Goal: Transaction & Acquisition: Purchase product/service

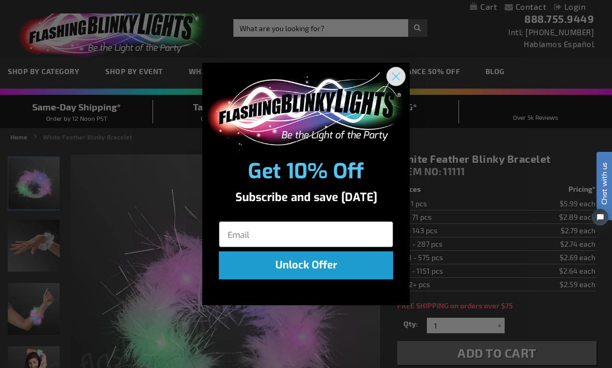
click at [405, 73] on button "Close dialog" at bounding box center [396, 76] width 19 height 19
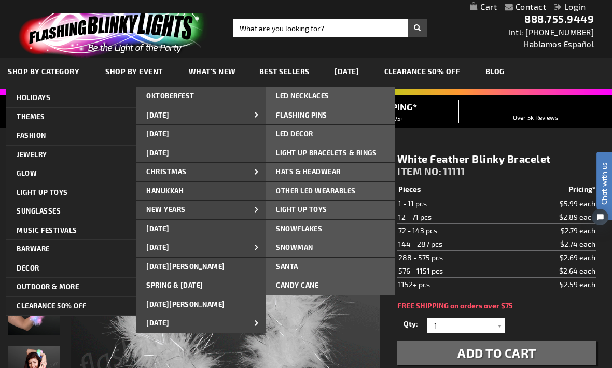
click at [332, 152] on span "Light Up Bracelets & Rings" at bounding box center [326, 153] width 101 height 8
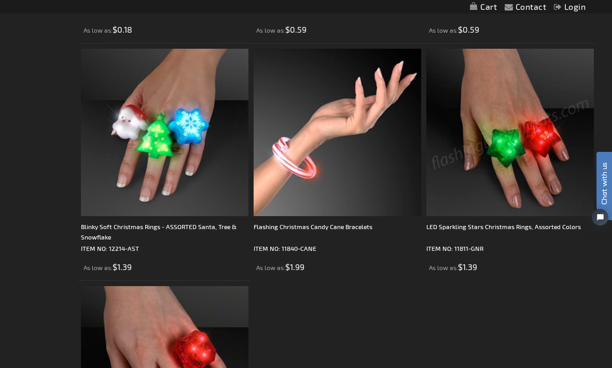
scroll to position [1829, 0]
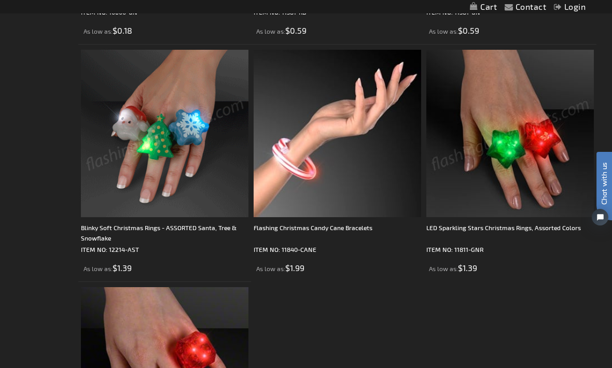
click at [166, 216] on img at bounding box center [165, 134] width 168 height 168
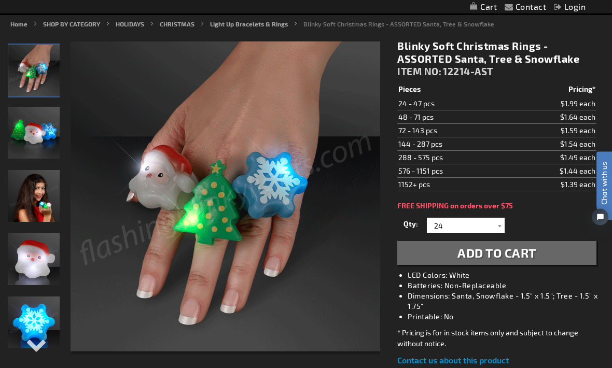
scroll to position [115, 0]
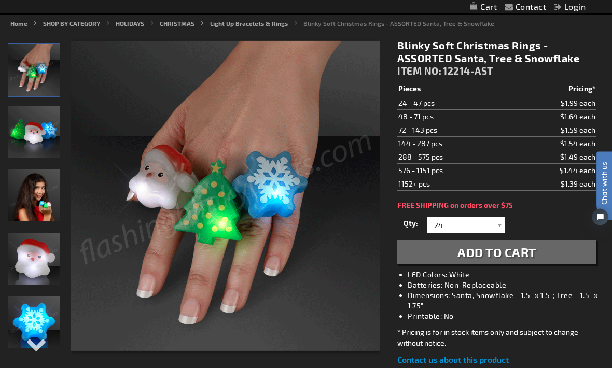
click at [501, 249] on span "Add to Cart" at bounding box center [497, 252] width 79 height 15
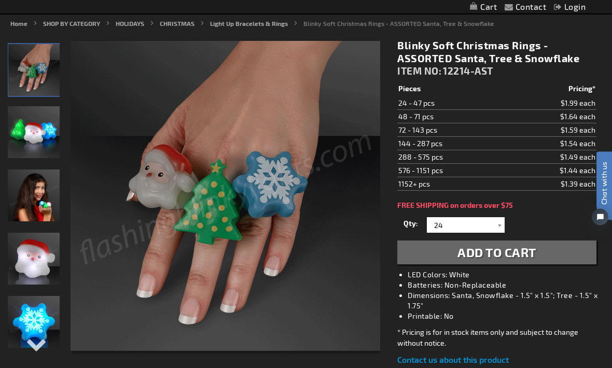
scroll to position [115, 0]
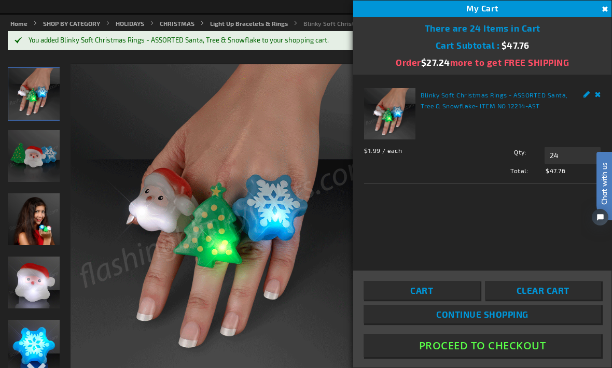
click at [485, 320] on span "Continue Shopping" at bounding box center [482, 314] width 92 height 10
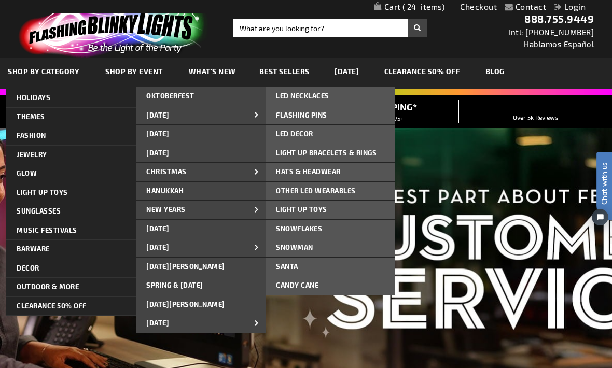
click at [313, 94] on span "LED NECKLACES" at bounding box center [302, 96] width 53 height 8
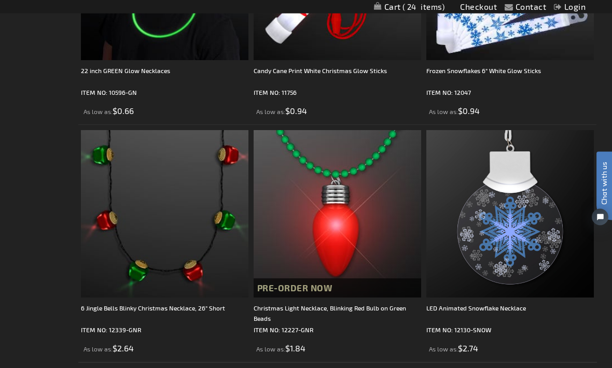
scroll to position [2556, 0]
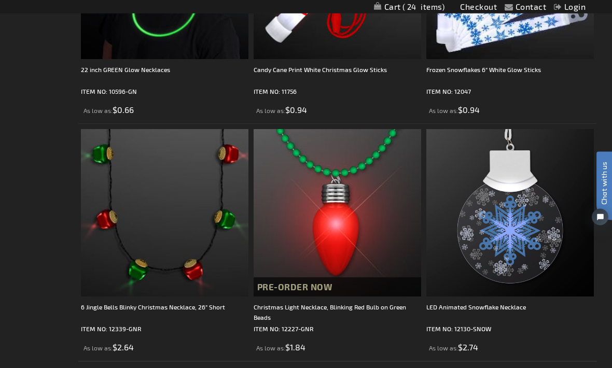
click at [341, 244] on img at bounding box center [338, 214] width 168 height 168
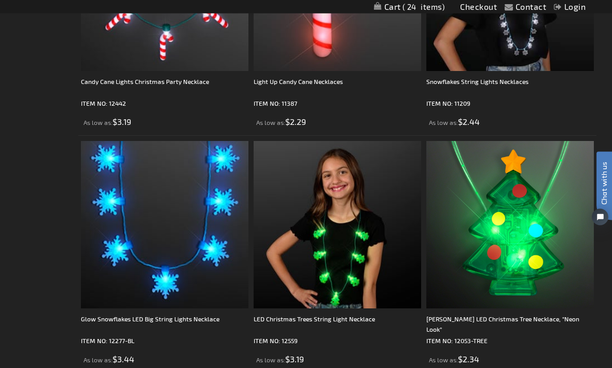
scroll to position [880, 0]
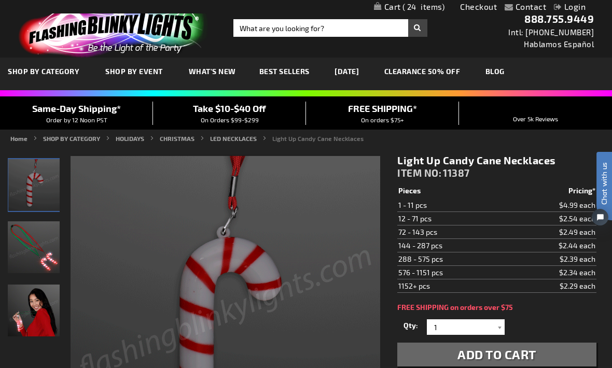
click at [501, 323] on div at bounding box center [499, 328] width 10 height 16
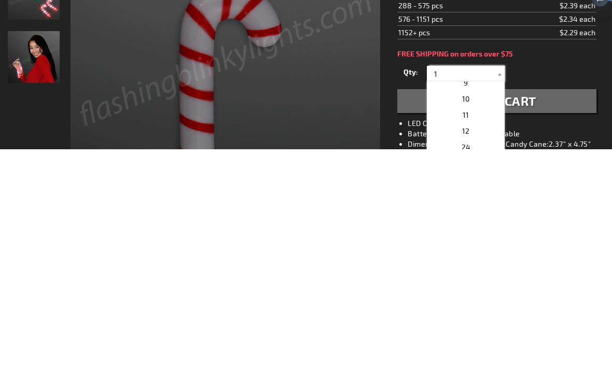
scroll to position [141, 0]
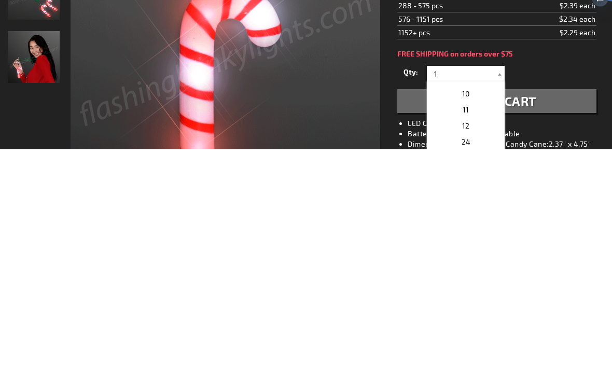
click at [467, 341] on span "12" at bounding box center [465, 345] width 7 height 9
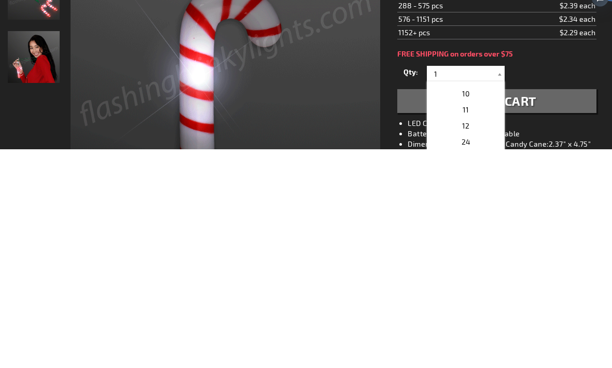
type input "12"
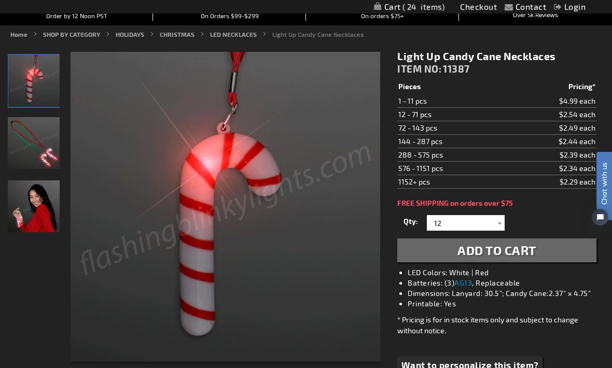
scroll to position [103, 0]
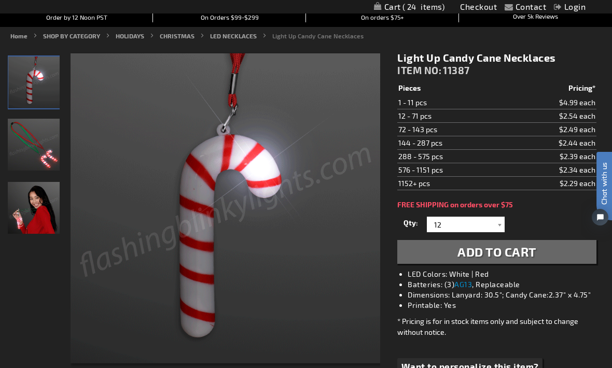
click at [503, 224] on div at bounding box center [499, 225] width 10 height 16
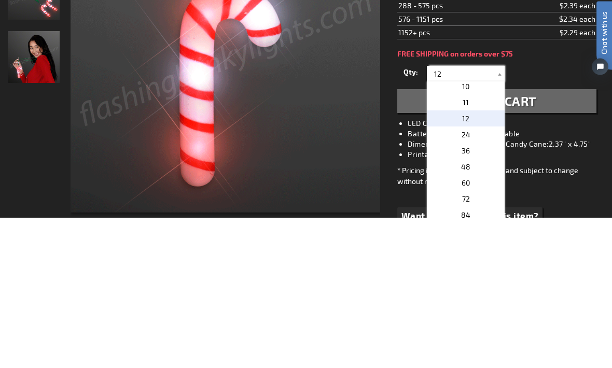
scroll to position [146, 0]
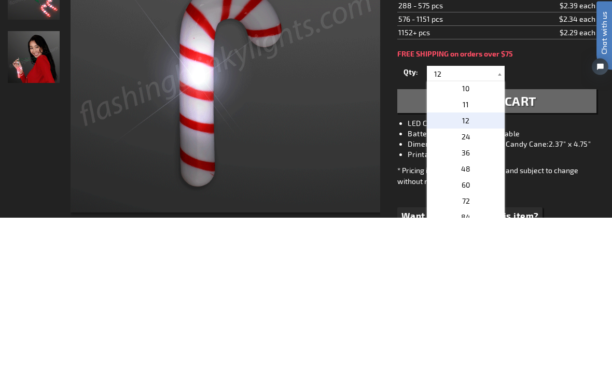
click at [591, 269] on li "LED Colors: White | Red" at bounding box center [507, 274] width 199 height 10
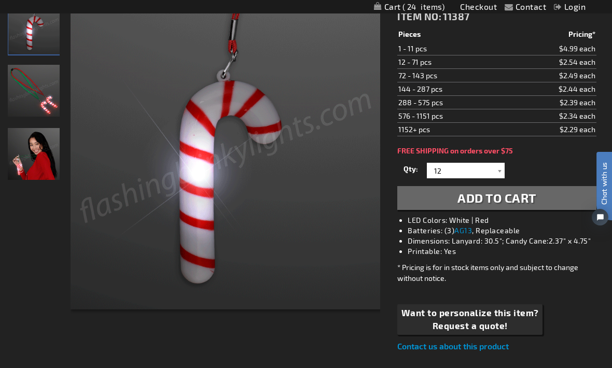
scroll to position [157, 0]
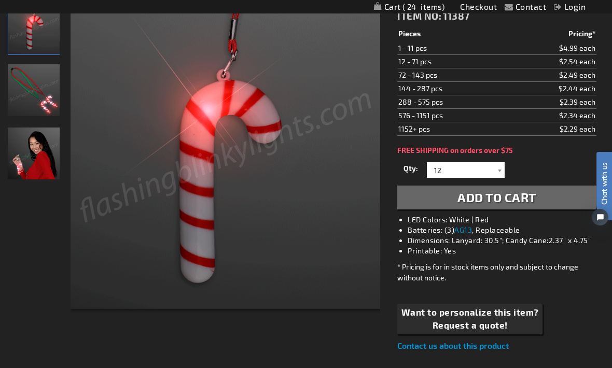
click at [501, 197] on span "Add to Cart" at bounding box center [497, 197] width 79 height 15
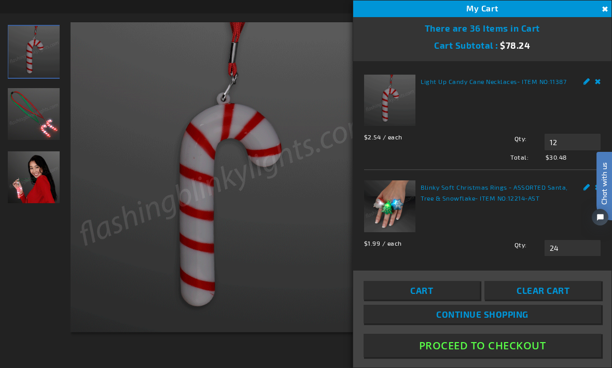
click at [491, 320] on span "Continue Shopping" at bounding box center [482, 314] width 92 height 10
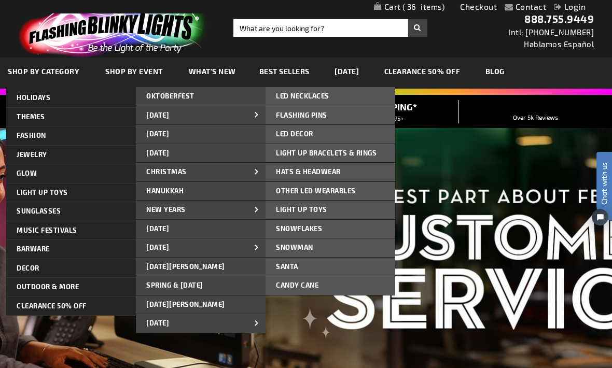
click at [320, 92] on span "LED NECKLACES" at bounding box center [302, 96] width 53 height 8
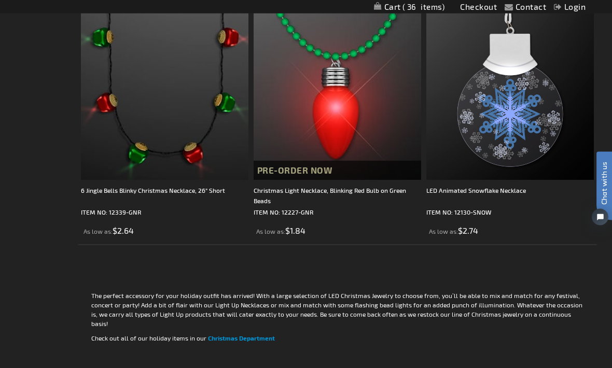
scroll to position [2644, 0]
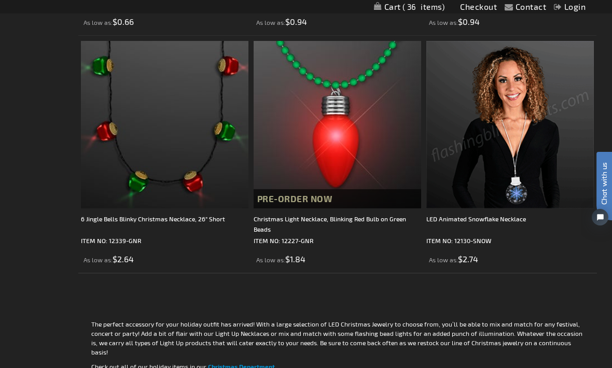
click at [526, 166] on img at bounding box center [510, 125] width 168 height 168
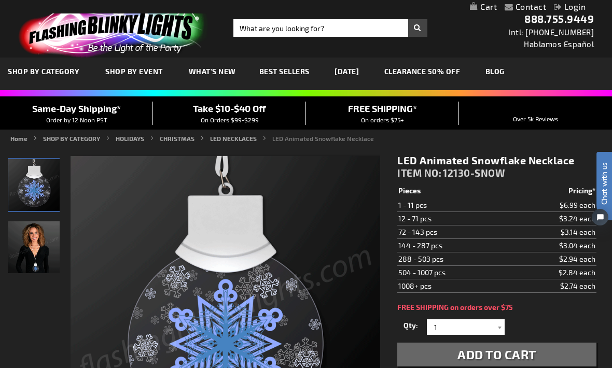
click at [501, 325] on div at bounding box center [499, 328] width 10 height 16
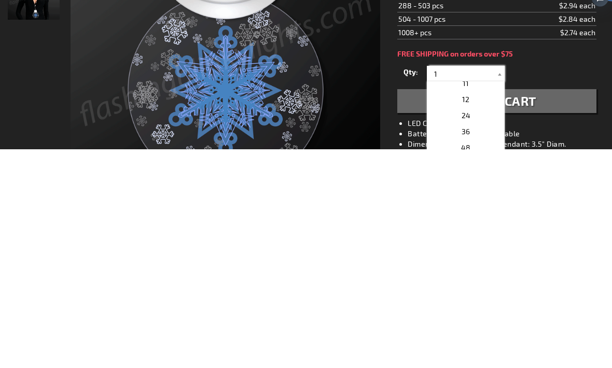
scroll to position [167, 0]
click at [467, 315] on span "12" at bounding box center [465, 319] width 7 height 9
type input "12"
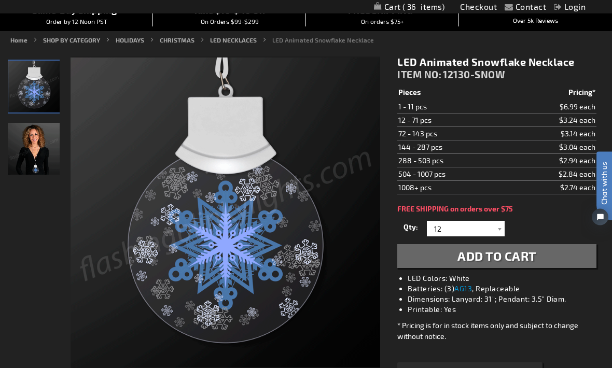
click at [500, 255] on span "Add to Cart" at bounding box center [497, 256] width 79 height 15
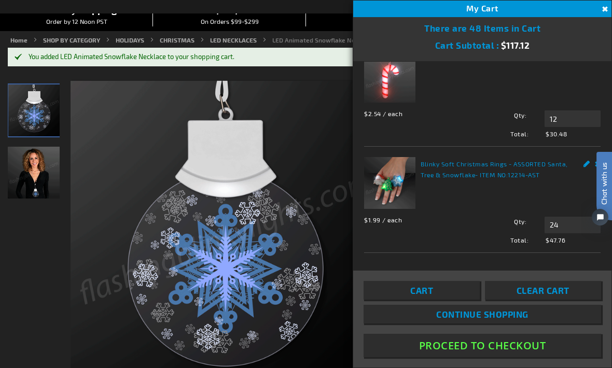
scroll to position [102, 0]
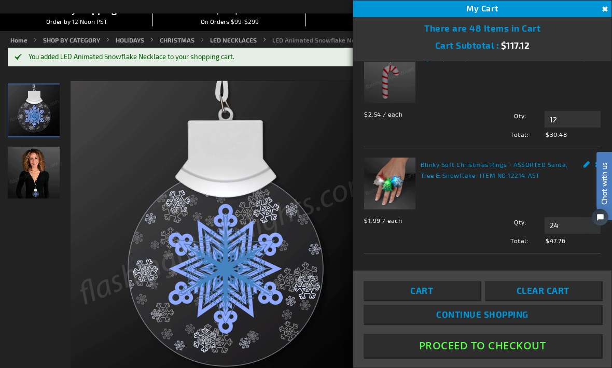
click at [486, 320] on span "Continue Shopping" at bounding box center [482, 314] width 92 height 10
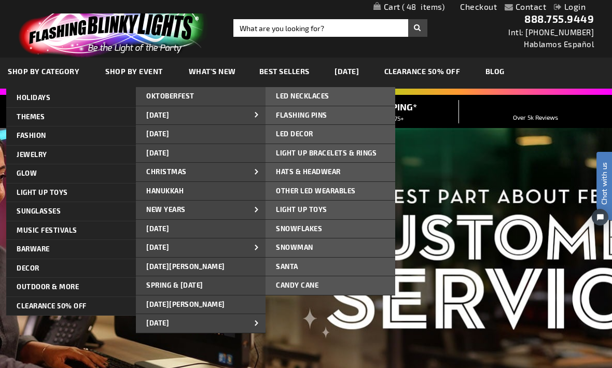
click at [319, 93] on span "LED NECKLACES" at bounding box center [302, 96] width 53 height 8
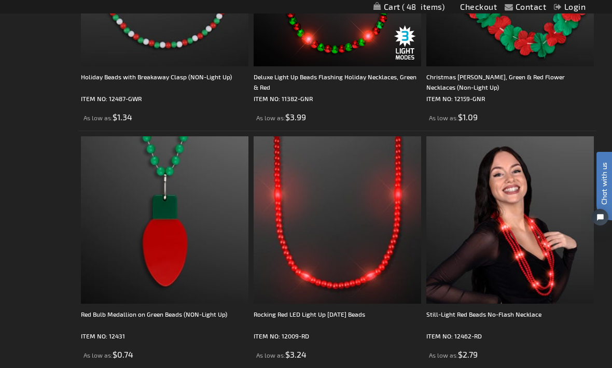
scroll to position [1835, 0]
click at [513, 273] on img at bounding box center [510, 221] width 168 height 168
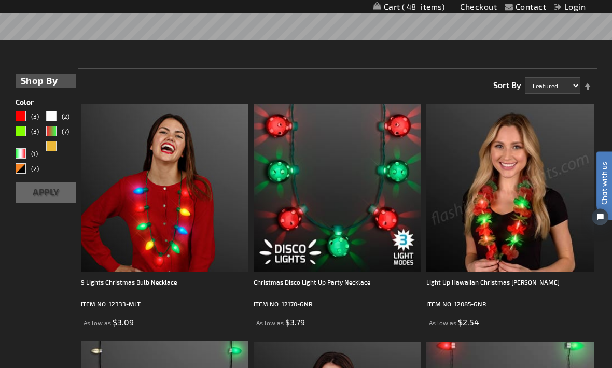
scroll to position [204, 0]
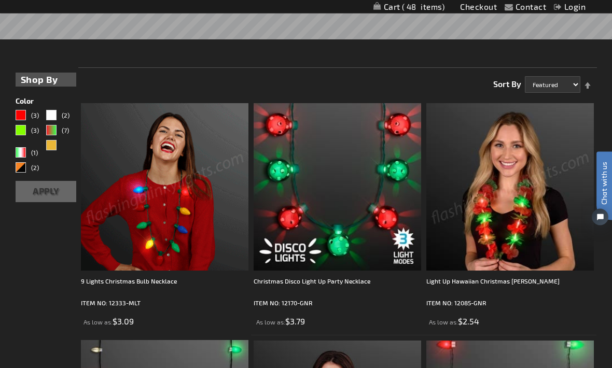
click at [174, 236] on img at bounding box center [165, 188] width 168 height 168
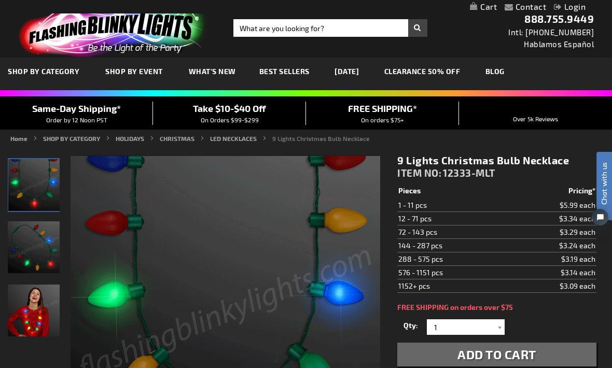
click at [501, 325] on div at bounding box center [499, 328] width 10 height 16
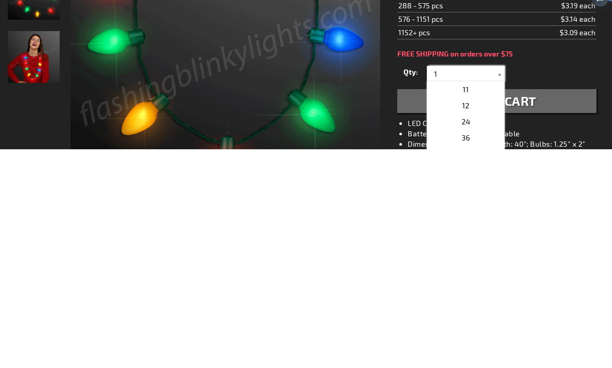
scroll to position [173, 0]
click at [468, 308] on span "12" at bounding box center [465, 312] width 7 height 9
type input "12"
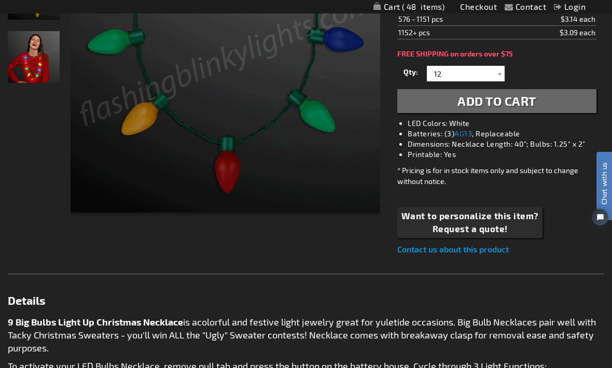
click at [495, 99] on span "Add to Cart" at bounding box center [497, 100] width 79 height 15
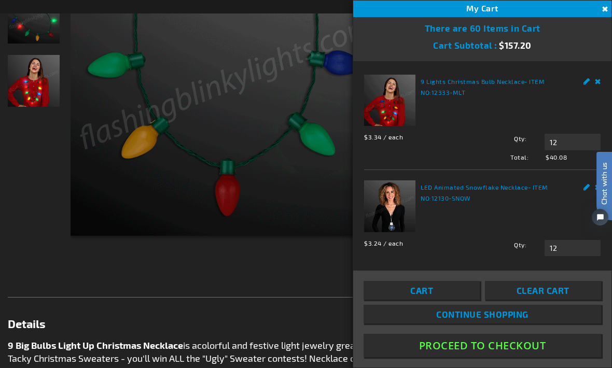
click at [485, 320] on span "Continue Shopping" at bounding box center [482, 314] width 92 height 10
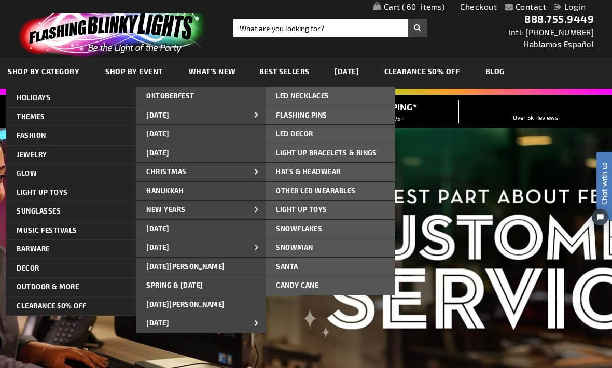
click at [334, 150] on span "Light Up Bracelets & Rings" at bounding box center [326, 153] width 101 height 8
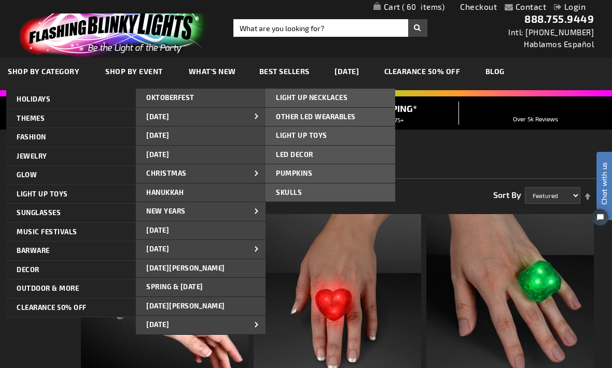
click at [320, 95] on span "LIGHT UP NECKLACES" at bounding box center [312, 97] width 72 height 8
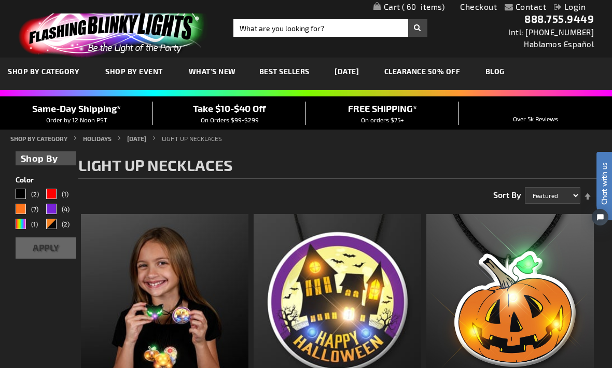
click at [216, 76] on link "What's New" at bounding box center [212, 71] width 63 height 35
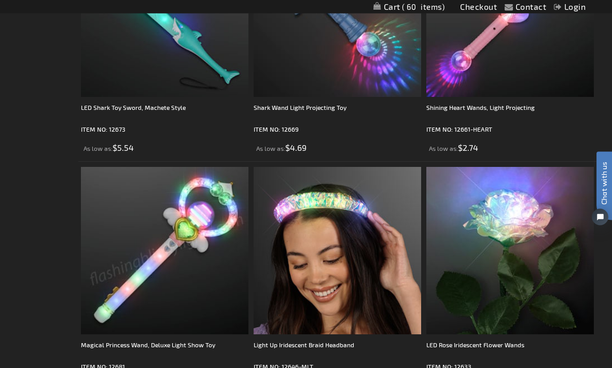
scroll to position [1474, 0]
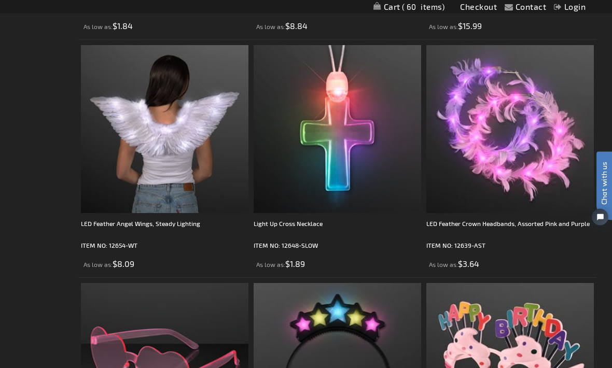
scroll to position [3736, 0]
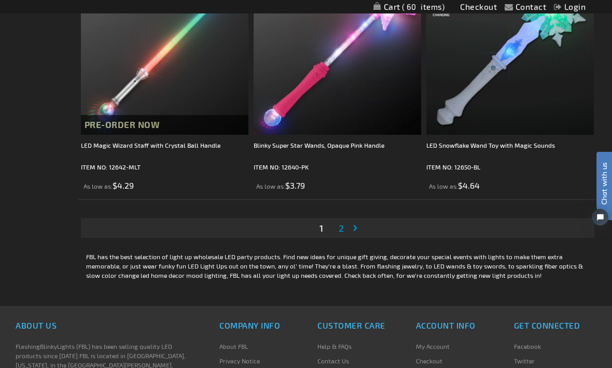
click at [344, 226] on link "Page 2" at bounding box center [341, 228] width 9 height 16
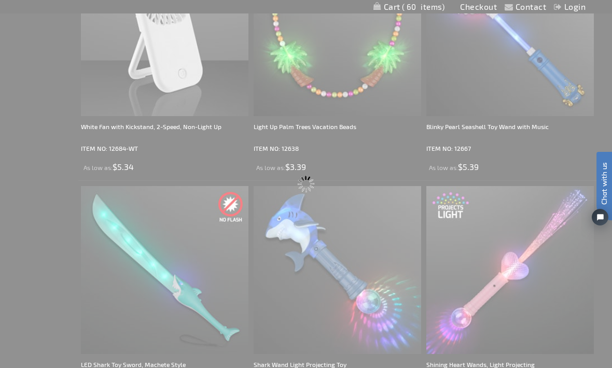
scroll to position [0, 0]
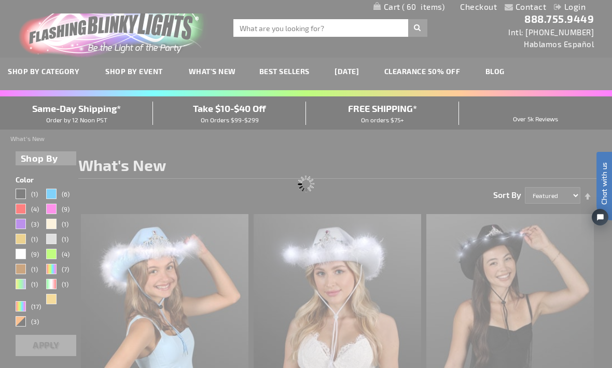
scroll to position [34, 0]
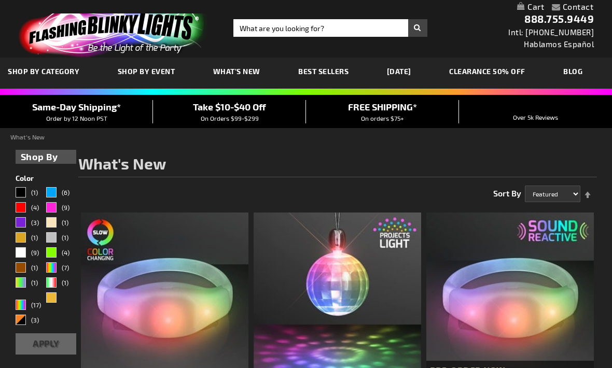
click at [215, 72] on span "WHAT'S NEW" at bounding box center [236, 71] width 47 height 9
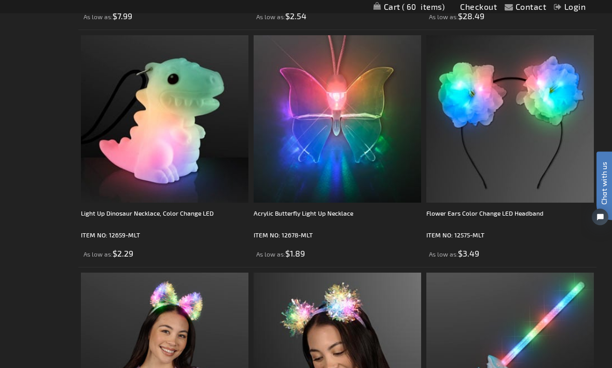
scroll to position [2556, 0]
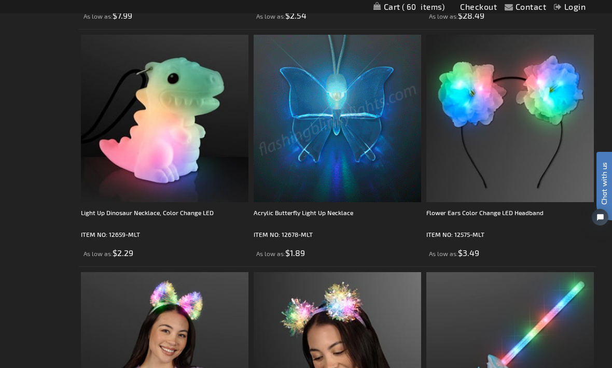
click at [332, 164] on img at bounding box center [338, 119] width 168 height 168
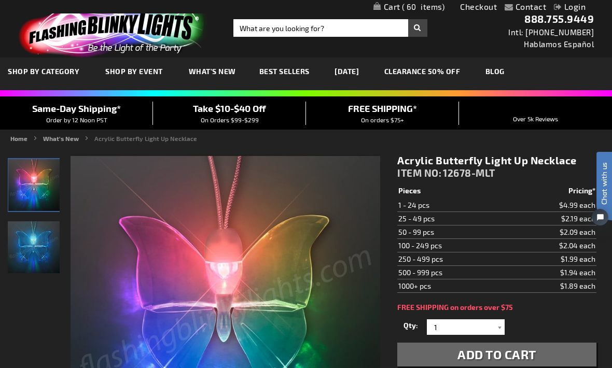
click at [436, 69] on link "CLEARANCE 50% OFF" at bounding box center [423, 71] width 92 height 35
click at [448, 71] on link "CLEARANCE 50% OFF" at bounding box center [423, 71] width 92 height 35
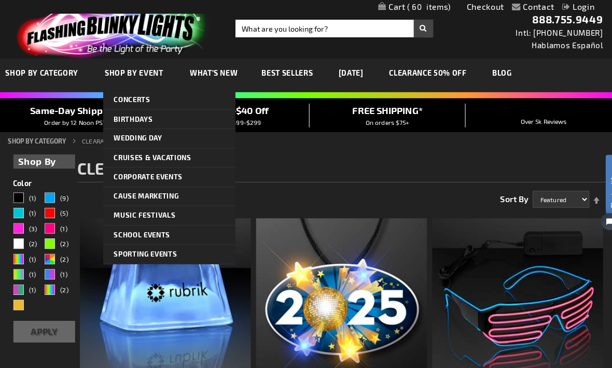
click at [265, 139] on ul "Home SHOP BY CATEGORY CLEARANCE 50% OFF" at bounding box center [305, 138] width 591 height 9
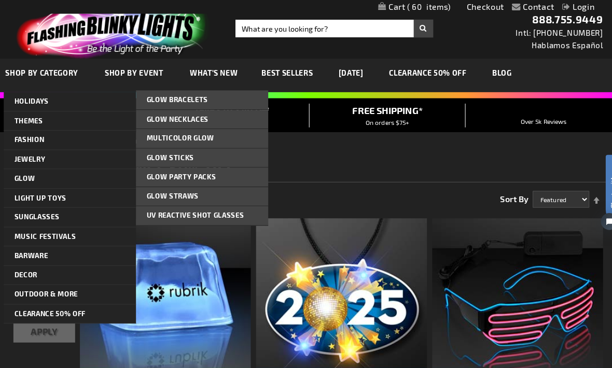
click at [179, 98] on span "Glow Bracelets" at bounding box center [176, 97] width 60 height 8
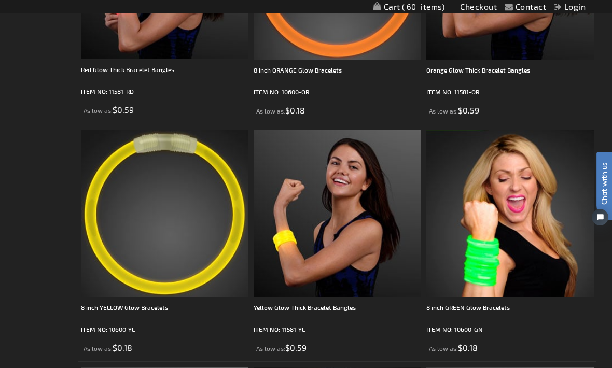
scroll to position [495, 0]
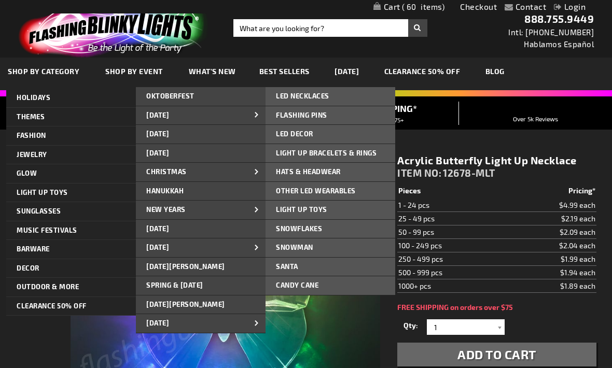
click at [313, 154] on span "Light Up Bracelets & Rings" at bounding box center [326, 153] width 101 height 8
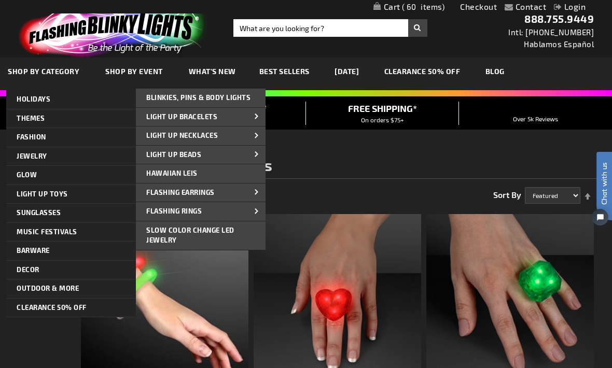
click at [195, 226] on span "Slow Color Change LED Jewelry" at bounding box center [190, 235] width 88 height 19
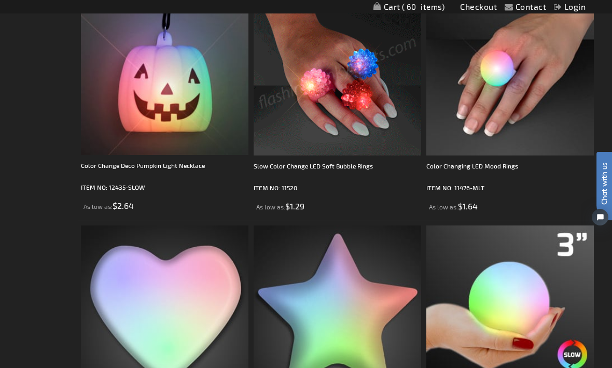
scroll to position [463, 0]
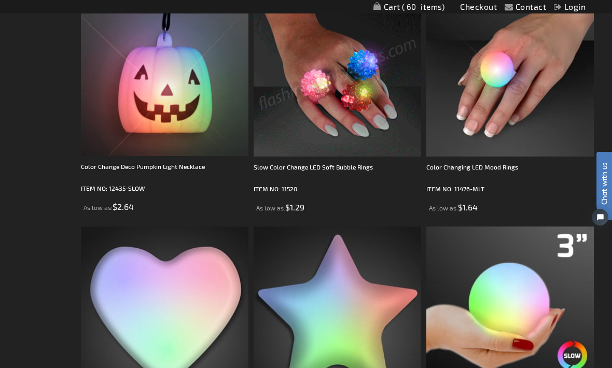
click at [339, 167] on div "Slow Color Change LED Soft Bubble Rings" at bounding box center [338, 172] width 168 height 21
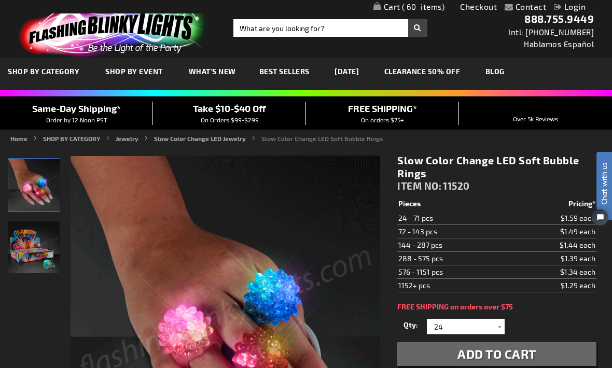
click at [503, 347] on span "Add to Cart" at bounding box center [497, 354] width 79 height 15
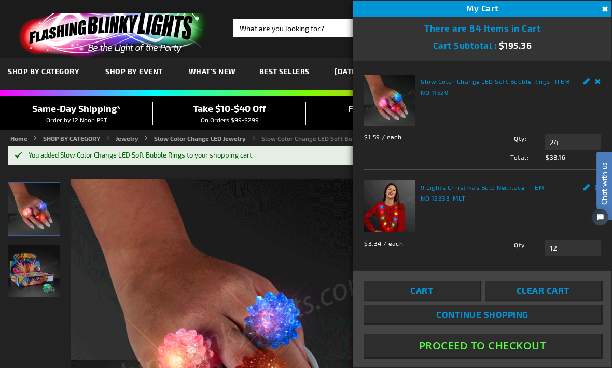
click at [490, 320] on span "Continue Shopping" at bounding box center [482, 314] width 92 height 10
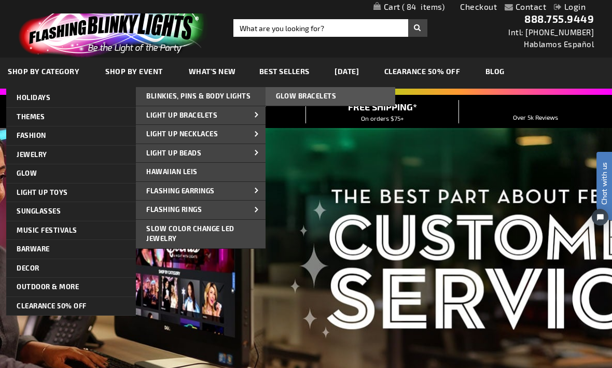
click at [320, 95] on span "Glow Bracelets" at bounding box center [306, 96] width 60 height 8
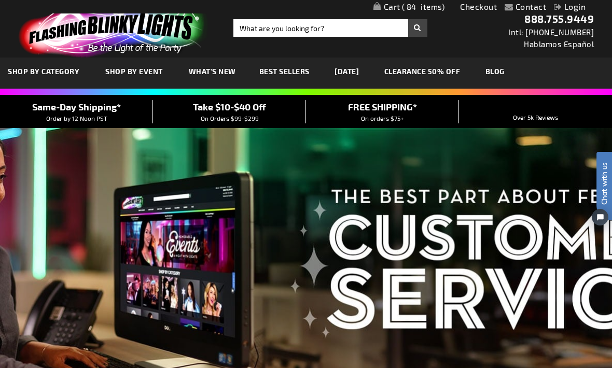
click at [210, 68] on span "What's New" at bounding box center [212, 71] width 47 height 9
click at [216, 74] on span "What's New" at bounding box center [212, 71] width 47 height 9
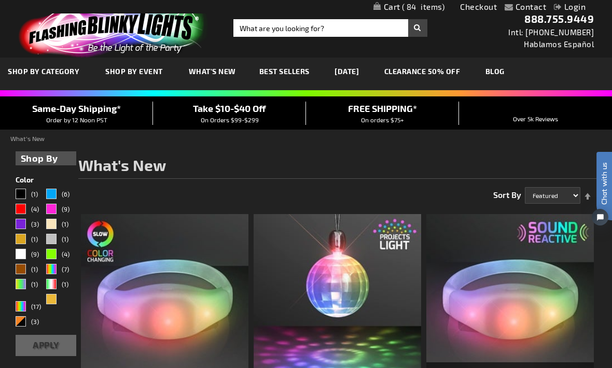
click at [29, 303] on link "(17)" at bounding box center [30, 307] width 29 height 12
click at [58, 339] on button "Apply" at bounding box center [46, 345] width 61 height 21
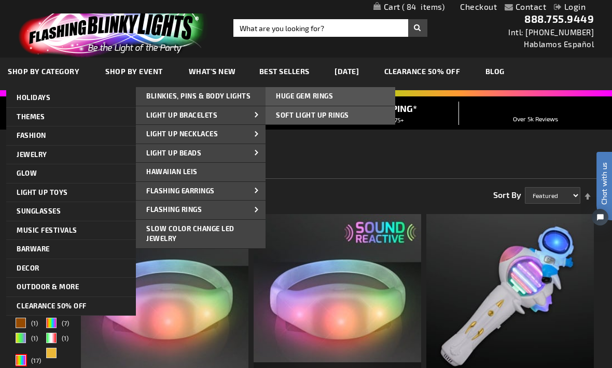
click at [319, 113] on span "Soft Light Up Rings" at bounding box center [312, 115] width 73 height 8
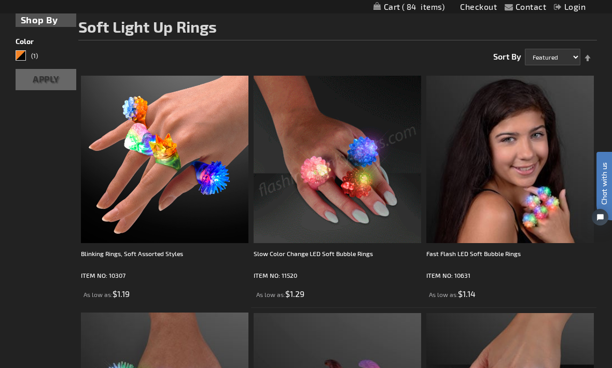
scroll to position [138, 0]
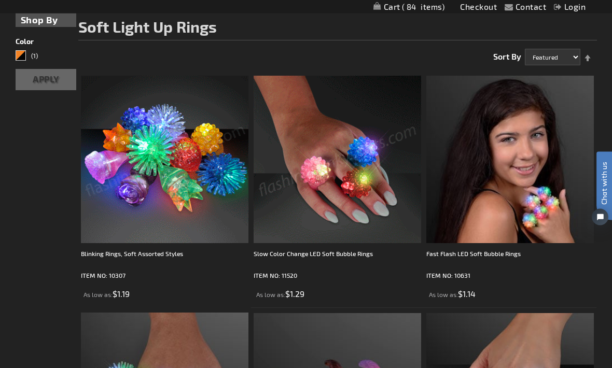
click at [173, 220] on img at bounding box center [165, 160] width 168 height 168
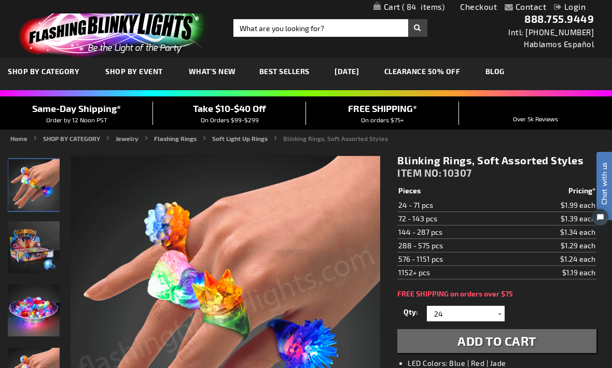
click at [502, 332] on button "Add to Cart" at bounding box center [496, 341] width 199 height 24
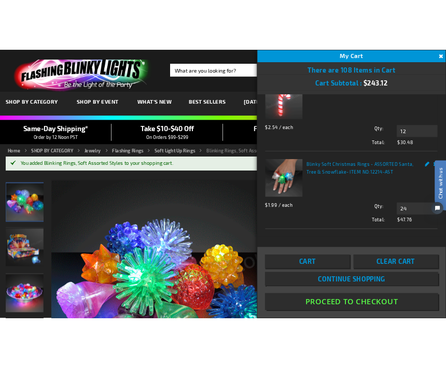
scroll to position [419, 0]
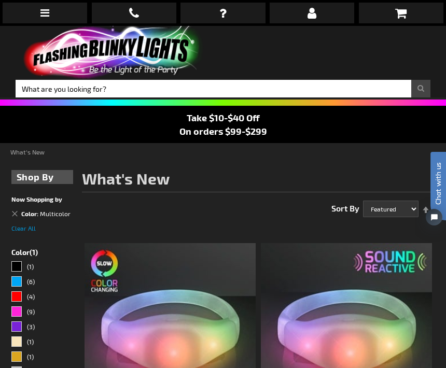
click at [408, 13] on link at bounding box center [401, 13] width 85 height 21
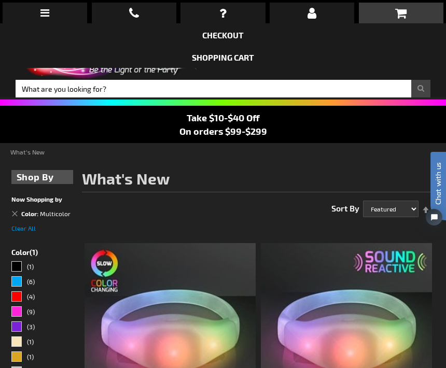
click at [226, 31] on link "Checkout" at bounding box center [223, 35] width 42 height 10
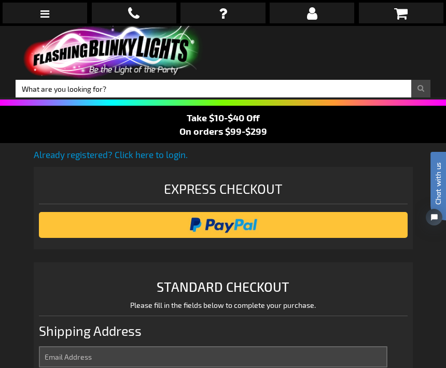
select select "US"
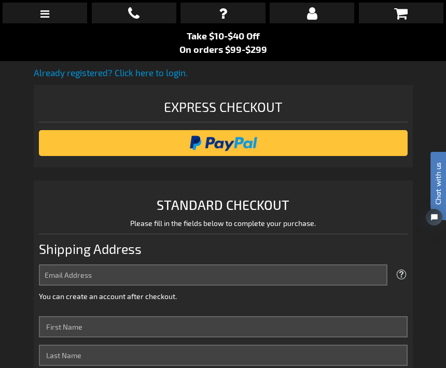
scroll to position [80, 0]
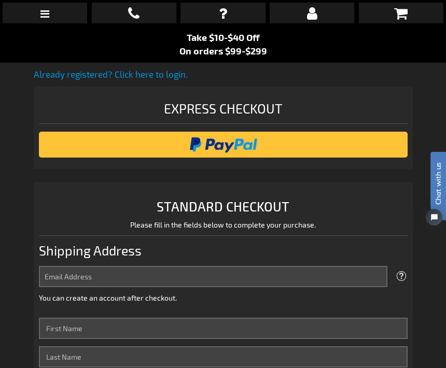
click at [231, 143] on input "image" at bounding box center [223, 144] width 359 height 21
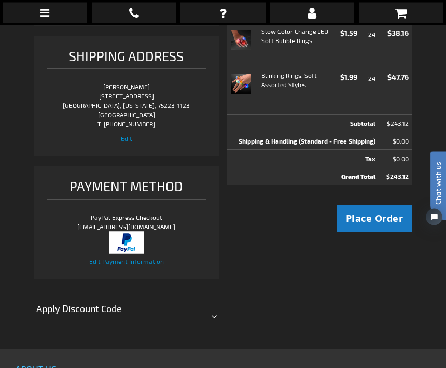
scroll to position [409, 0]
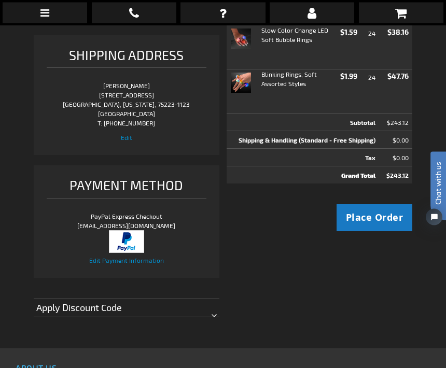
click at [128, 135] on span "Edit" at bounding box center [126, 137] width 11 height 7
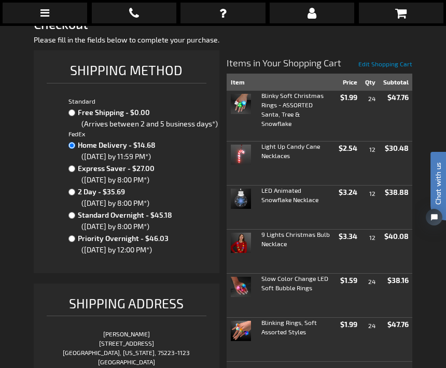
scroll to position [159, 0]
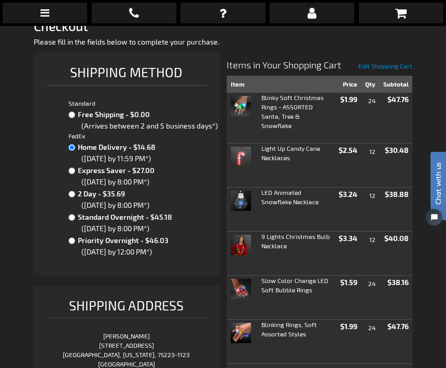
click at [73, 114] on input "Free Shipping - $0.00" at bounding box center [71, 115] width 7 height 7
radio input "true"
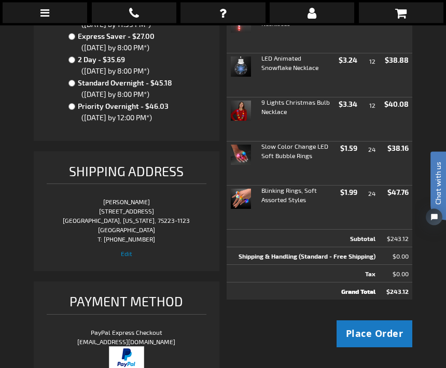
scroll to position [293, 0]
click at [371, 327] on span "Place Order" at bounding box center [375, 333] width 58 height 13
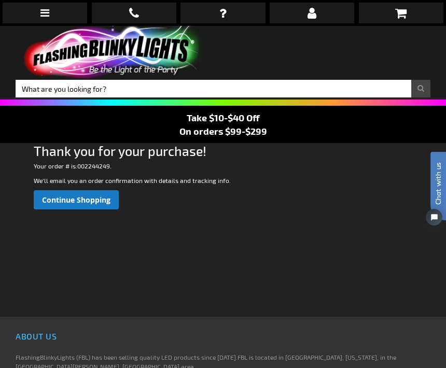
click at [238, 119] on span "Take $10-$40 Off" at bounding box center [223, 117] width 73 height 11
